Goal: Task Accomplishment & Management: Manage account settings

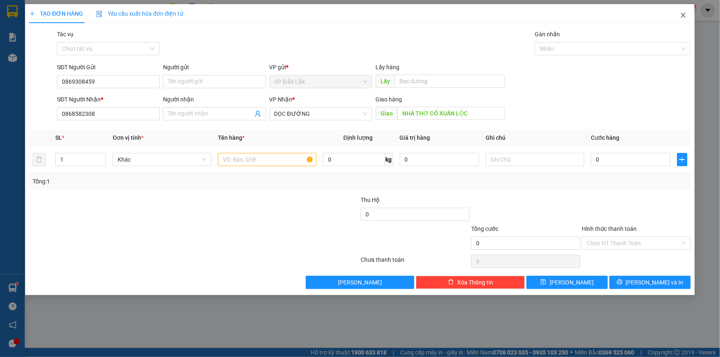
click at [680, 13] on icon "close" at bounding box center [682, 15] width 5 height 5
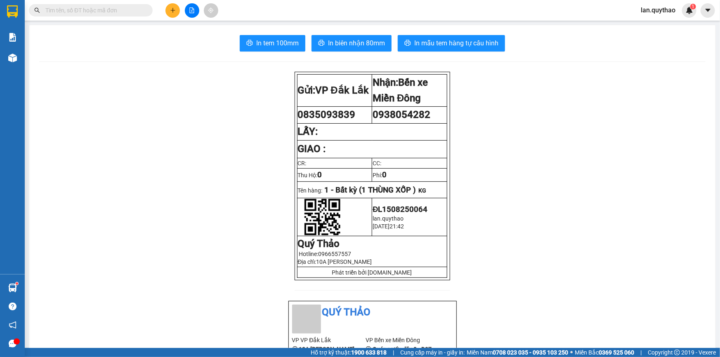
click at [655, 9] on span "lan.quythao" at bounding box center [658, 10] width 48 height 10
click at [645, 24] on li "Đăng xuất" at bounding box center [659, 25] width 53 height 13
